Goal: Task Accomplishment & Management: Complete application form

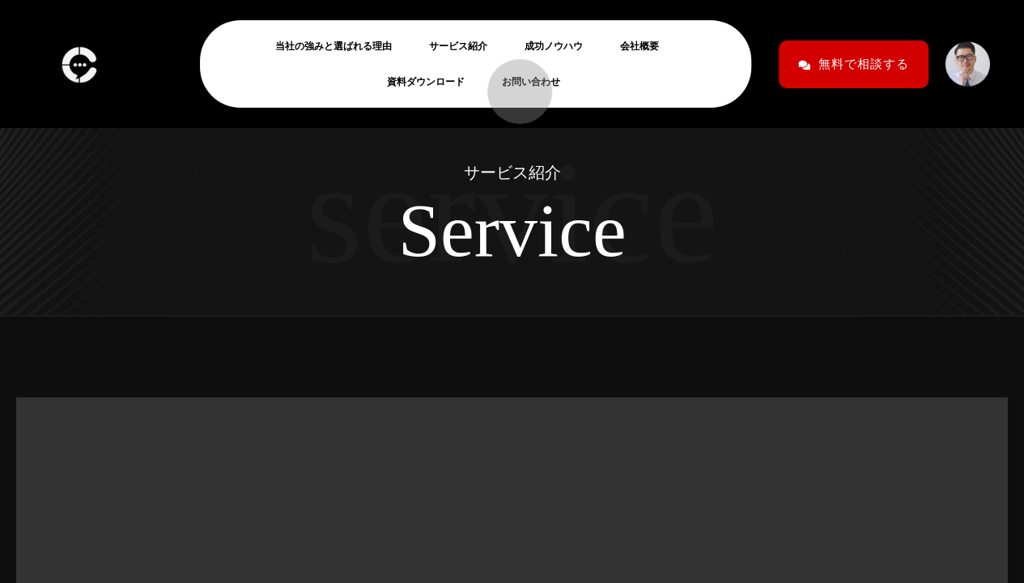
drag, startPoint x: 512, startPoint y: 83, endPoint x: 499, endPoint y: 83, distance: 13.0
click at [499, 83] on li "お問い合わせ" at bounding box center [533, 82] width 79 height 36
click at [541, 88] on link "お問い合わせ" at bounding box center [537, 81] width 71 height 19
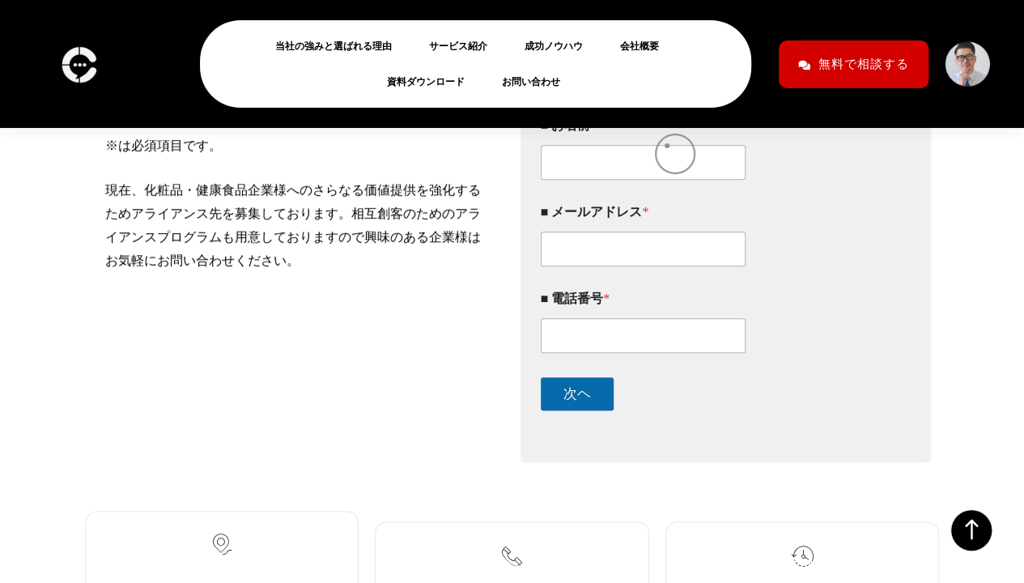
scroll to position [372, 0]
click at [614, 180] on input "■ お名前 *" at bounding box center [644, 162] width 206 height 35
paste input "佐藤 貴之"
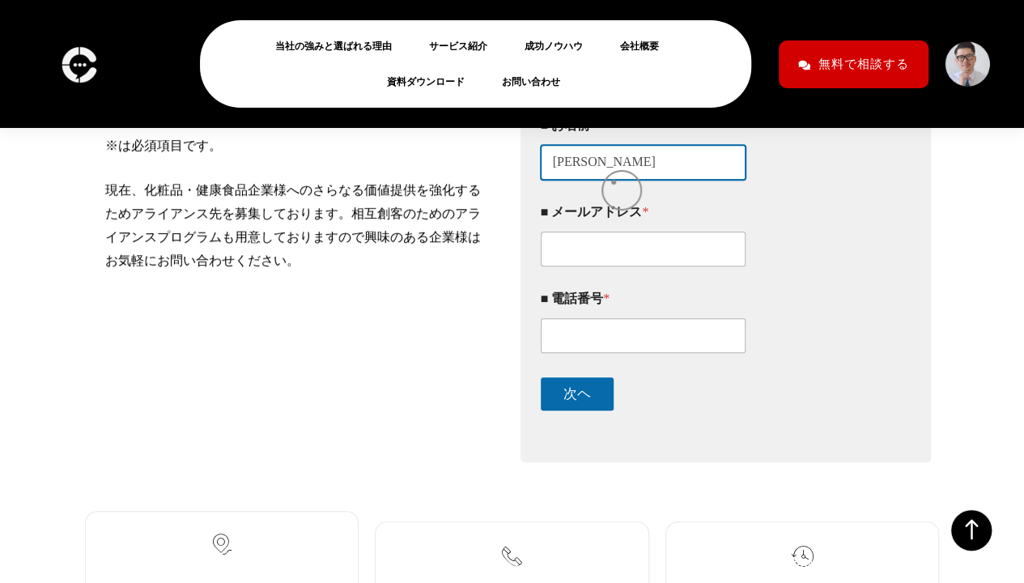
type input "佐藤 貴之"
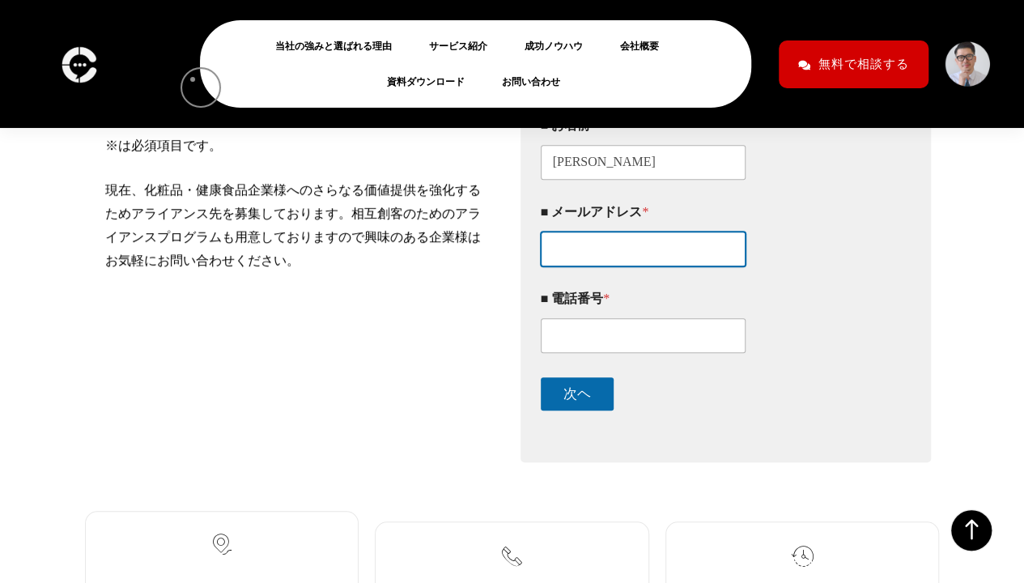
paste input "media@keio-inc.co.jp"
type input "media@keio-inc.co.jp"
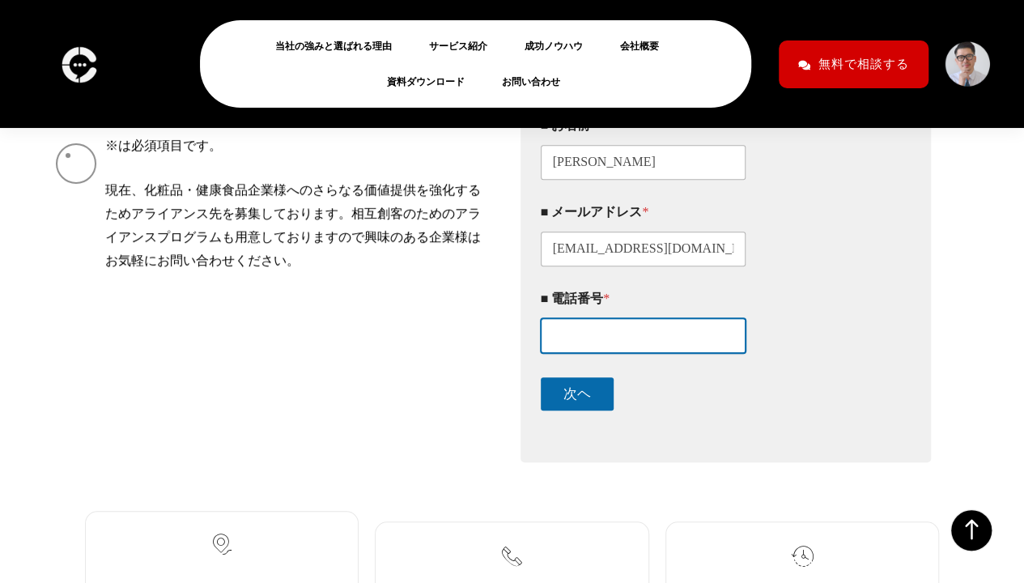
paste input "090-7347-5261"
type input "090-7347-5261"
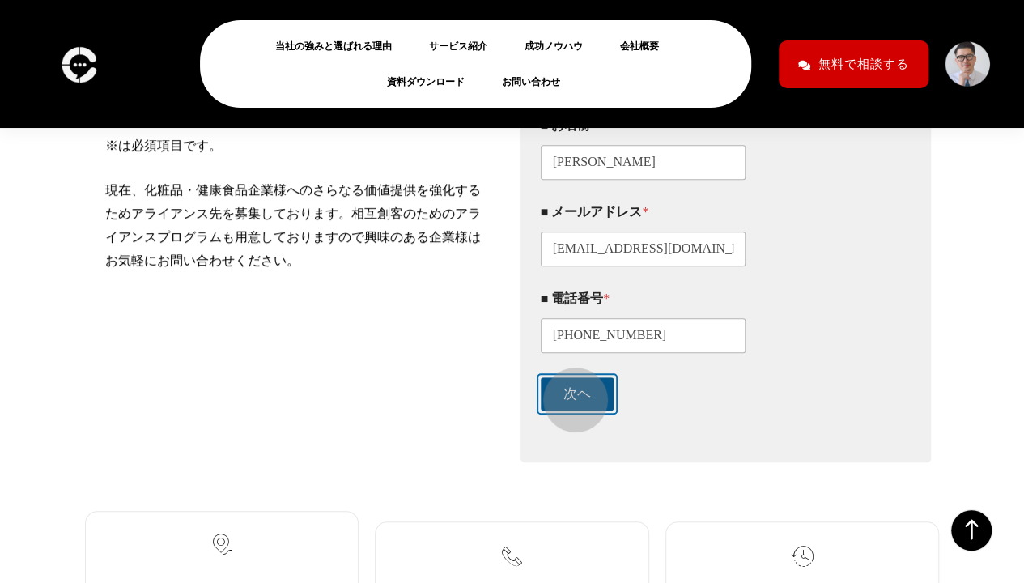
click at [568, 392] on button "次ヘ" at bounding box center [577, 393] width 73 height 33
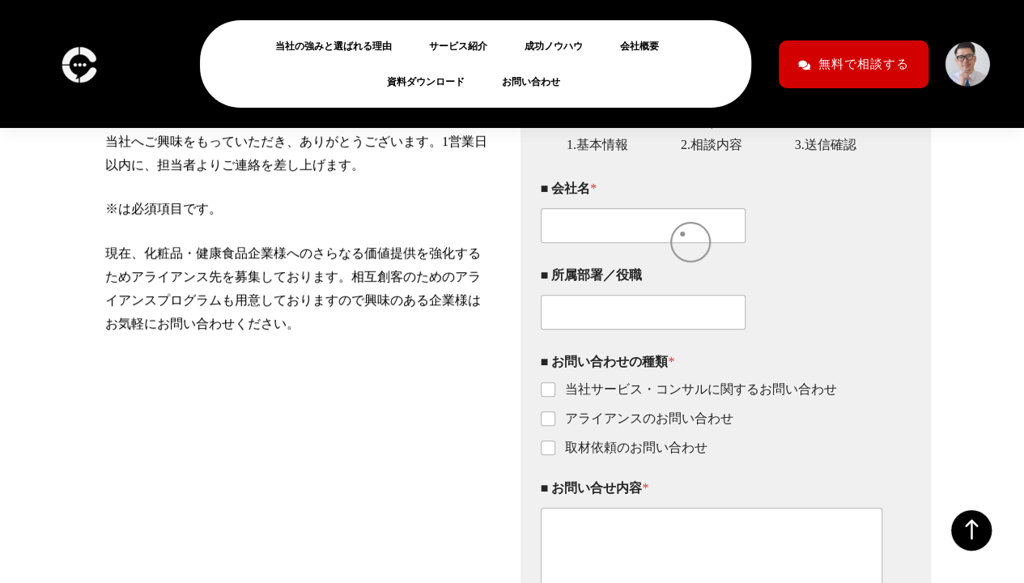
scroll to position [308, 0]
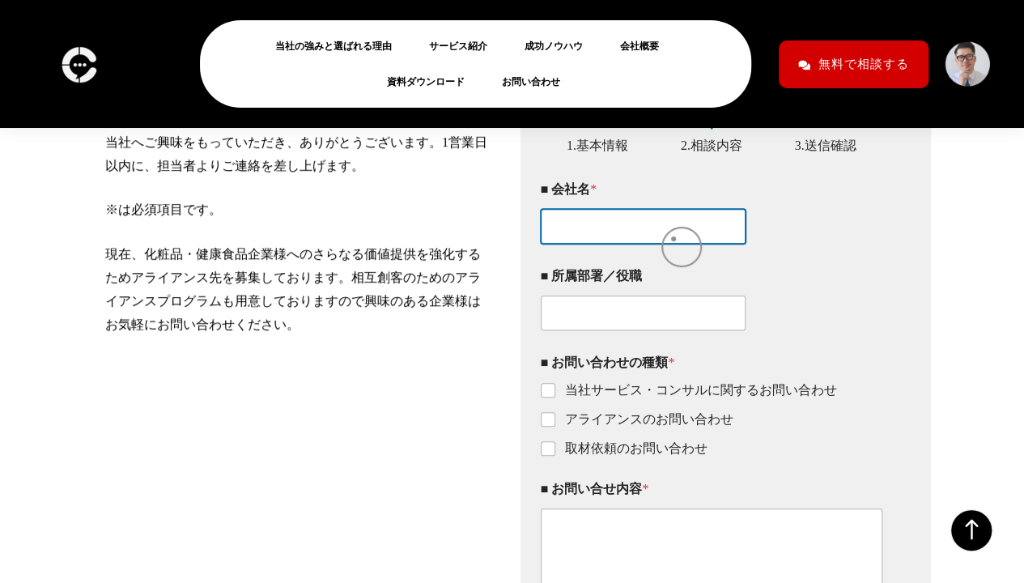
click at [674, 239] on input "■ 会社名 *" at bounding box center [644, 226] width 206 height 35
paste input "株式会社ケイオー"
type input "株式会社ケイオー"
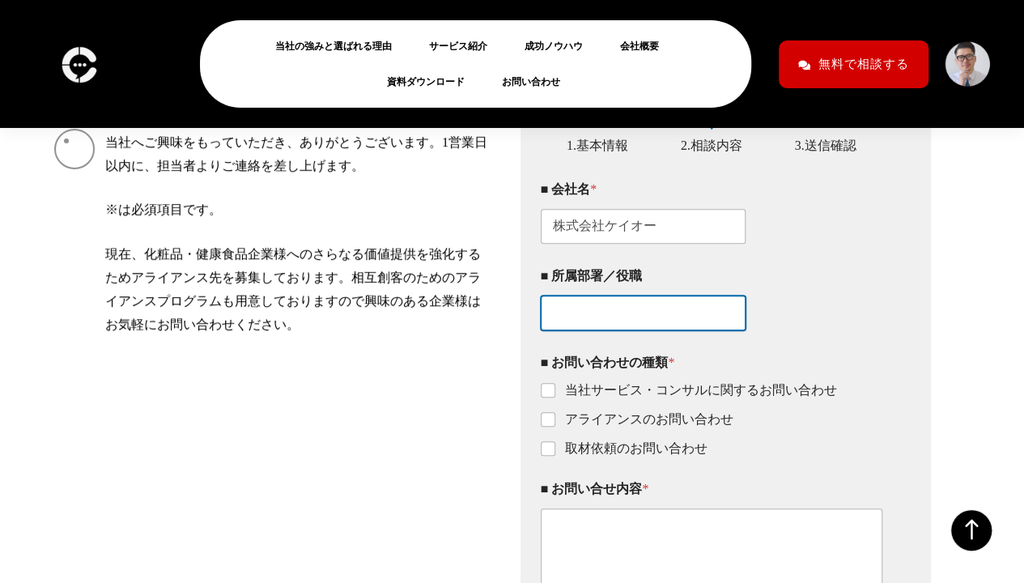
paste input "マーケティング事業部"
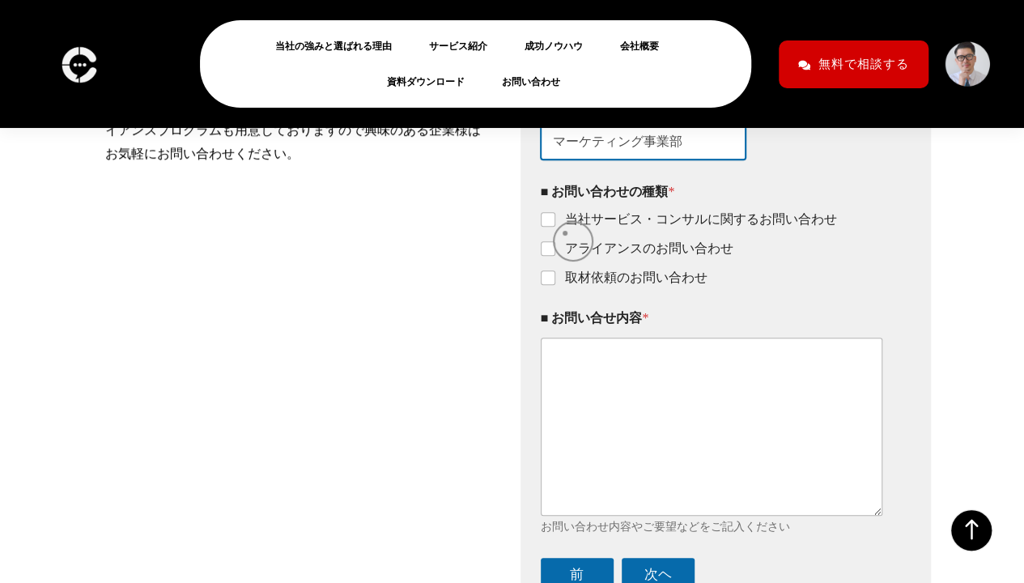
scroll to position [480, 0]
type input "マーケティング事業部"
click at [568, 228] on label "当社サービス・コンサルに関するお問い合わせ" at bounding box center [696, 219] width 282 height 17
click at [555, 226] on input "当社サービス・コンサルに関するお問い合わせ" at bounding box center [548, 219] width 13 height 13
checkbox input "true"
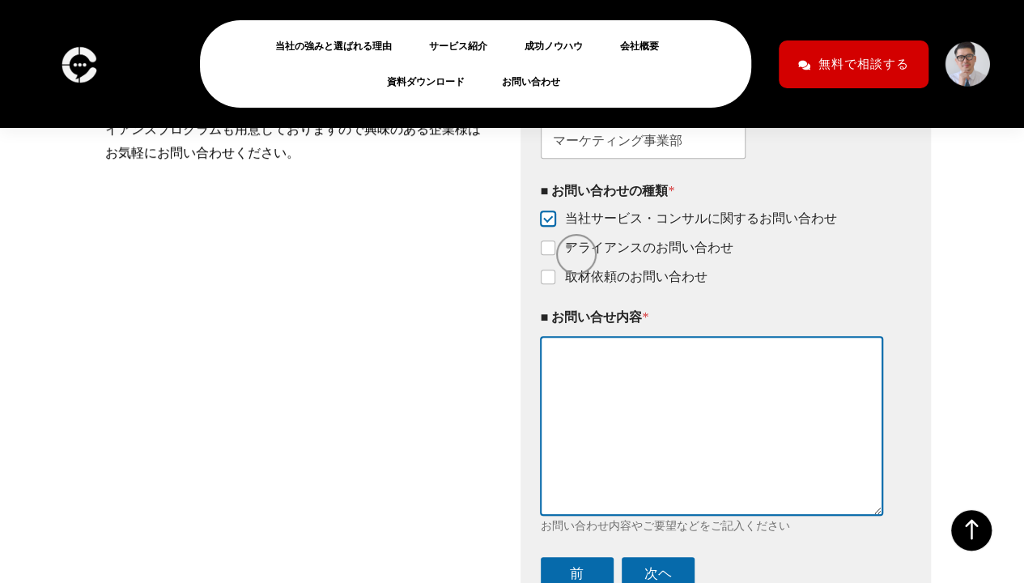
click at [598, 361] on textarea "■ お問い合せ内容 *" at bounding box center [712, 425] width 342 height 177
paste textarea ""【相互リンクのご提案】 突然のご連絡失礼いたします。 株式会社ケイオーの佐藤と申します。 この度、貴社を弊社サイトにて、相互紹介・リンクの形式で「おすすめの…"
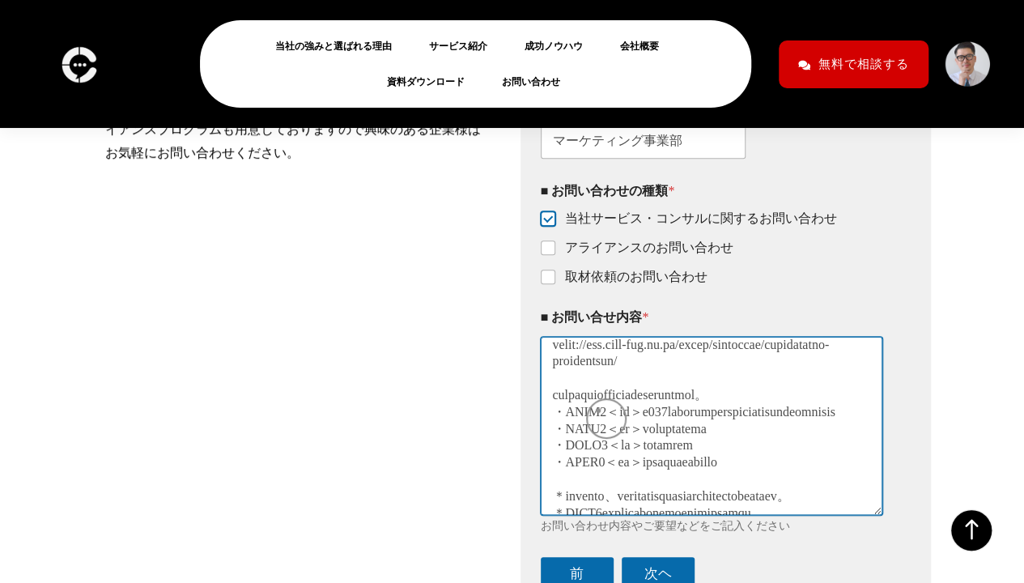
scroll to position [0, 0]
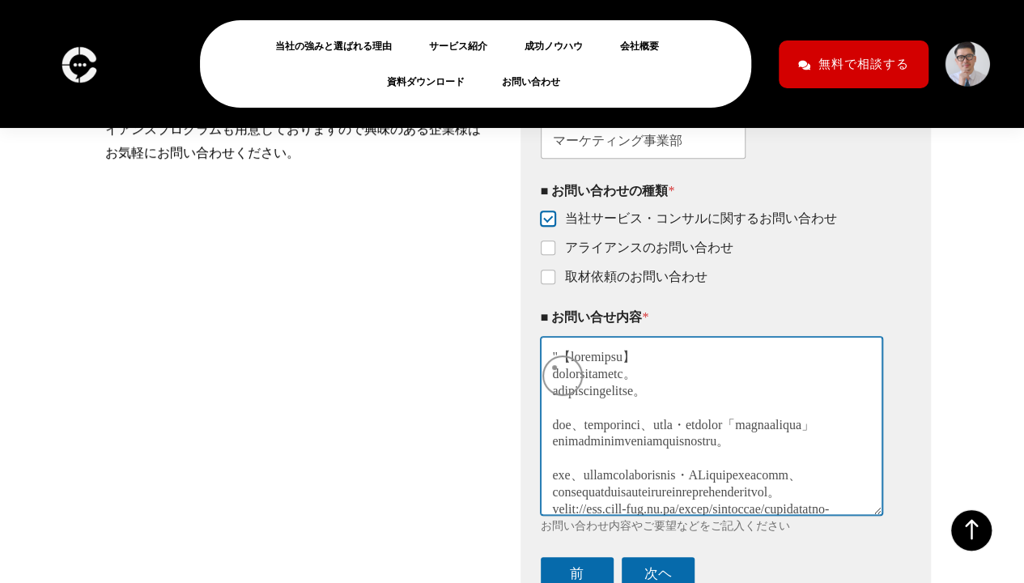
click at [555, 368] on textarea "■ お問い合せ内容 *" at bounding box center [712, 425] width 342 height 177
click at [557, 369] on textarea "■ お問い合せ内容 *" at bounding box center [712, 425] width 342 height 177
type textarea "【相互リンクのご提案】 突然のご連絡失礼いたします。 株式会社ケイオーの佐藤と申します。 この度、貴社を弊社サイトにて、相互紹介・リンクの形式で「おすすめの販…"
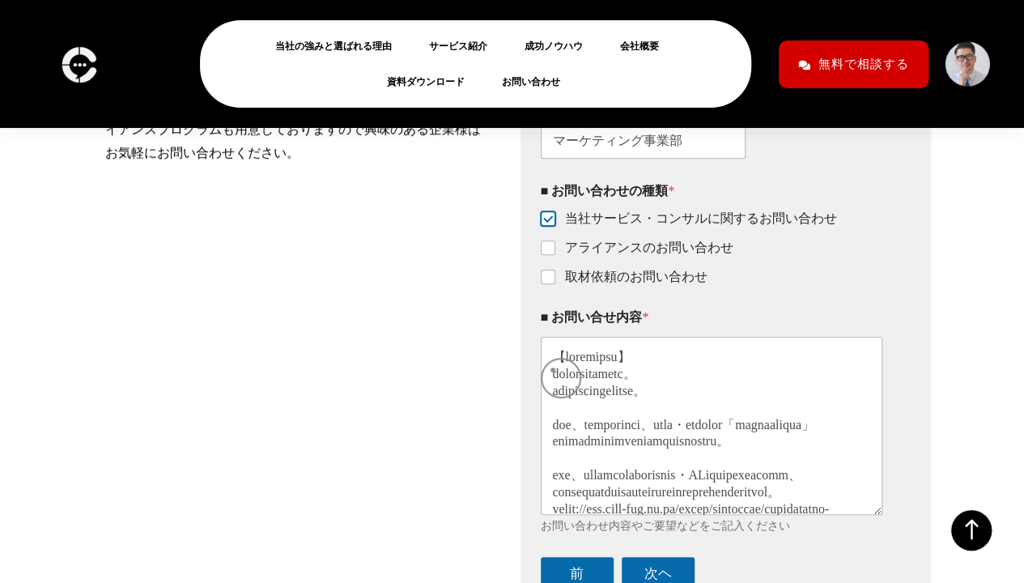
click at [529, 372] on div "このフォームに入力するには、ブラウザーで JavaScript を有効にしてください。 1 1.基本情報 2 2.相談内容 3 3.送信確認 ■ お名前 * …" at bounding box center [726, 276] width 411 height 734
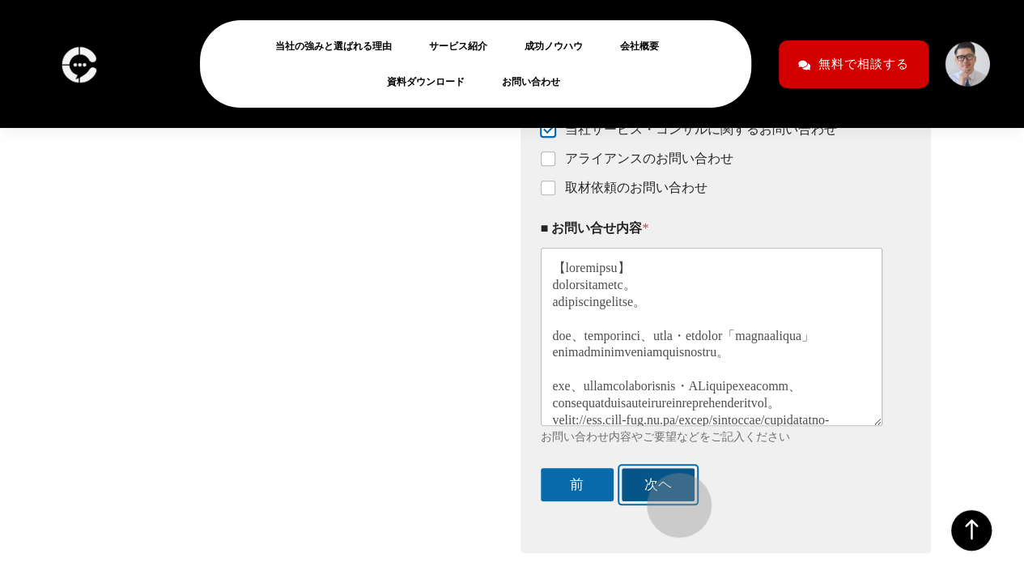
click at [671, 497] on button "次ヘ" at bounding box center [658, 484] width 73 height 33
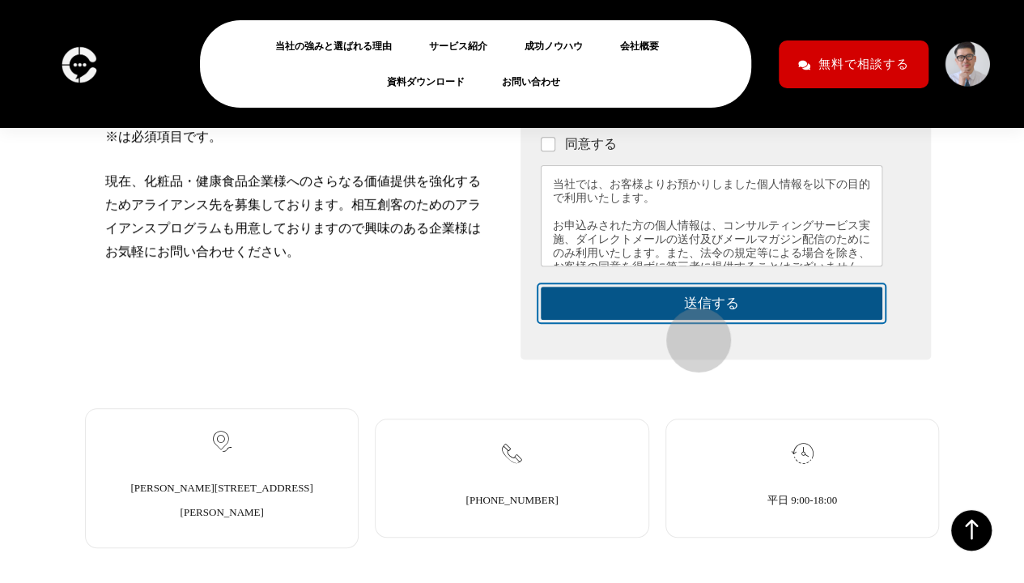
click at [691, 320] on button "送信する" at bounding box center [712, 303] width 342 height 33
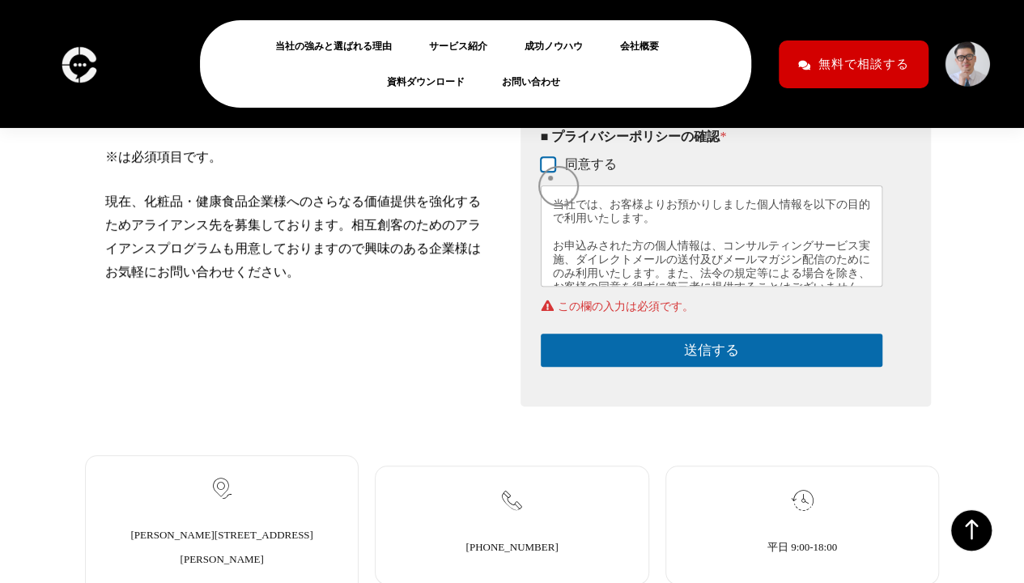
scroll to position [360, 0]
click at [544, 172] on input "同意する" at bounding box center [548, 165] width 13 height 13
checkbox input "true"
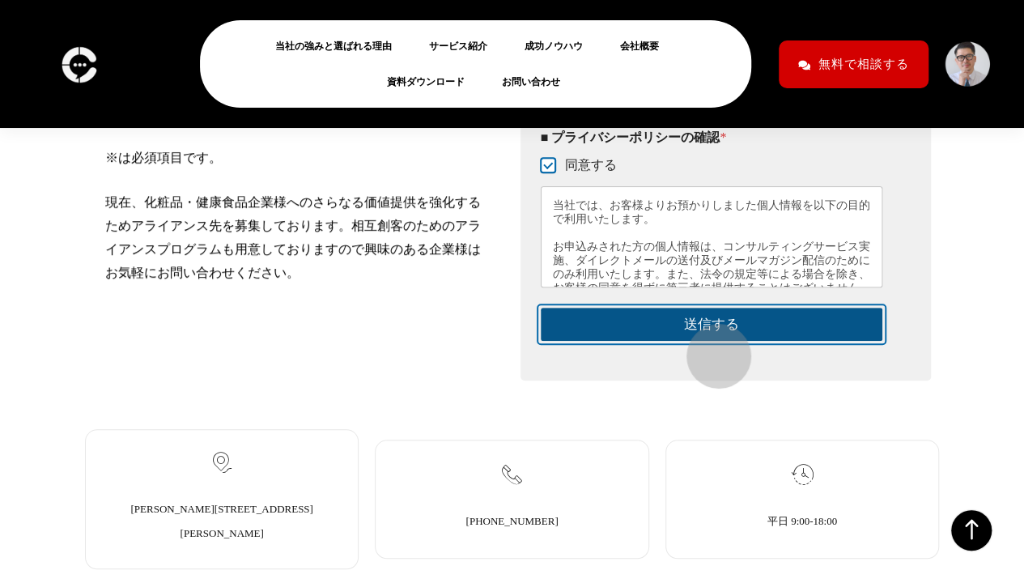
click at [711, 341] on button "送信する" at bounding box center [712, 324] width 342 height 33
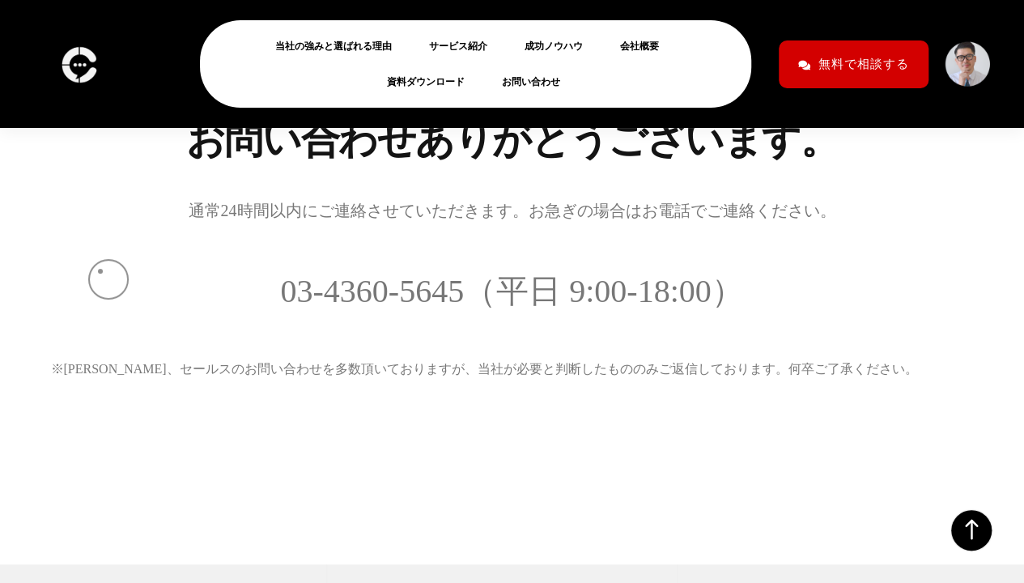
scroll to position [295, 0]
